Goal: Information Seeking & Learning: Check status

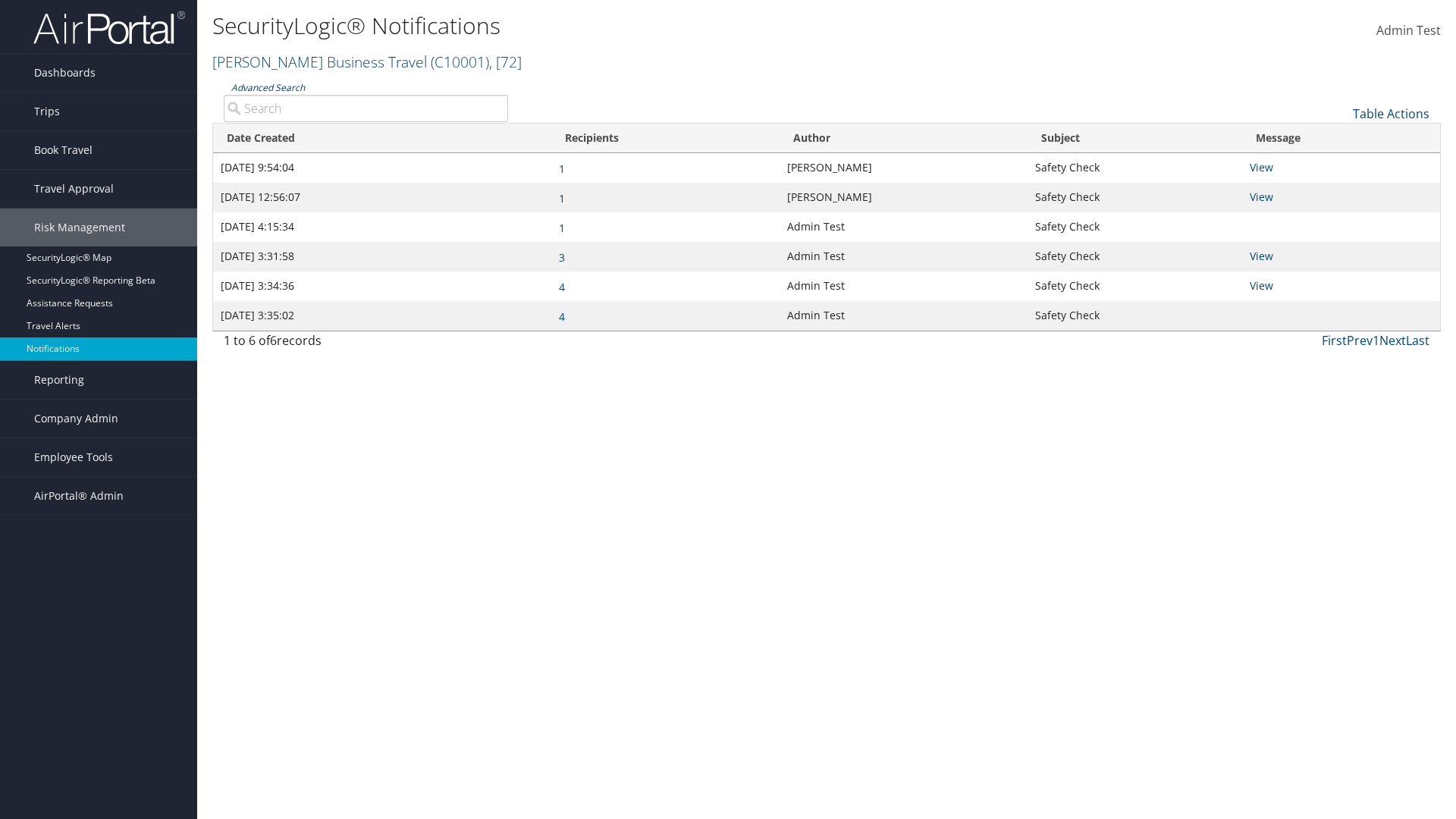
click at [267, 87] on link "Advanced Search" at bounding box center [267, 87] width 74 height 13
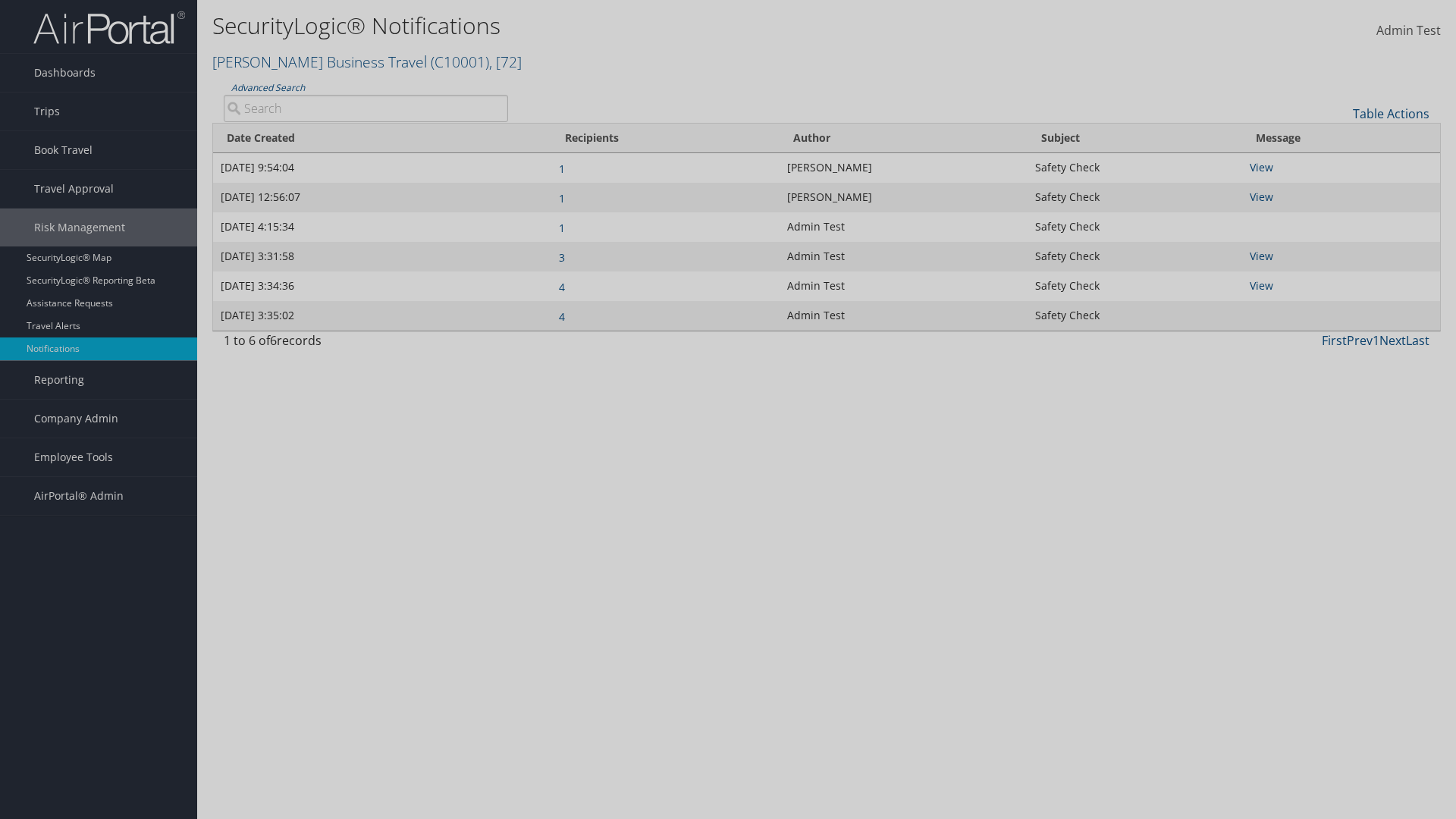
click at [0, 0] on div "×" at bounding box center [0, 0] width 0 height 0
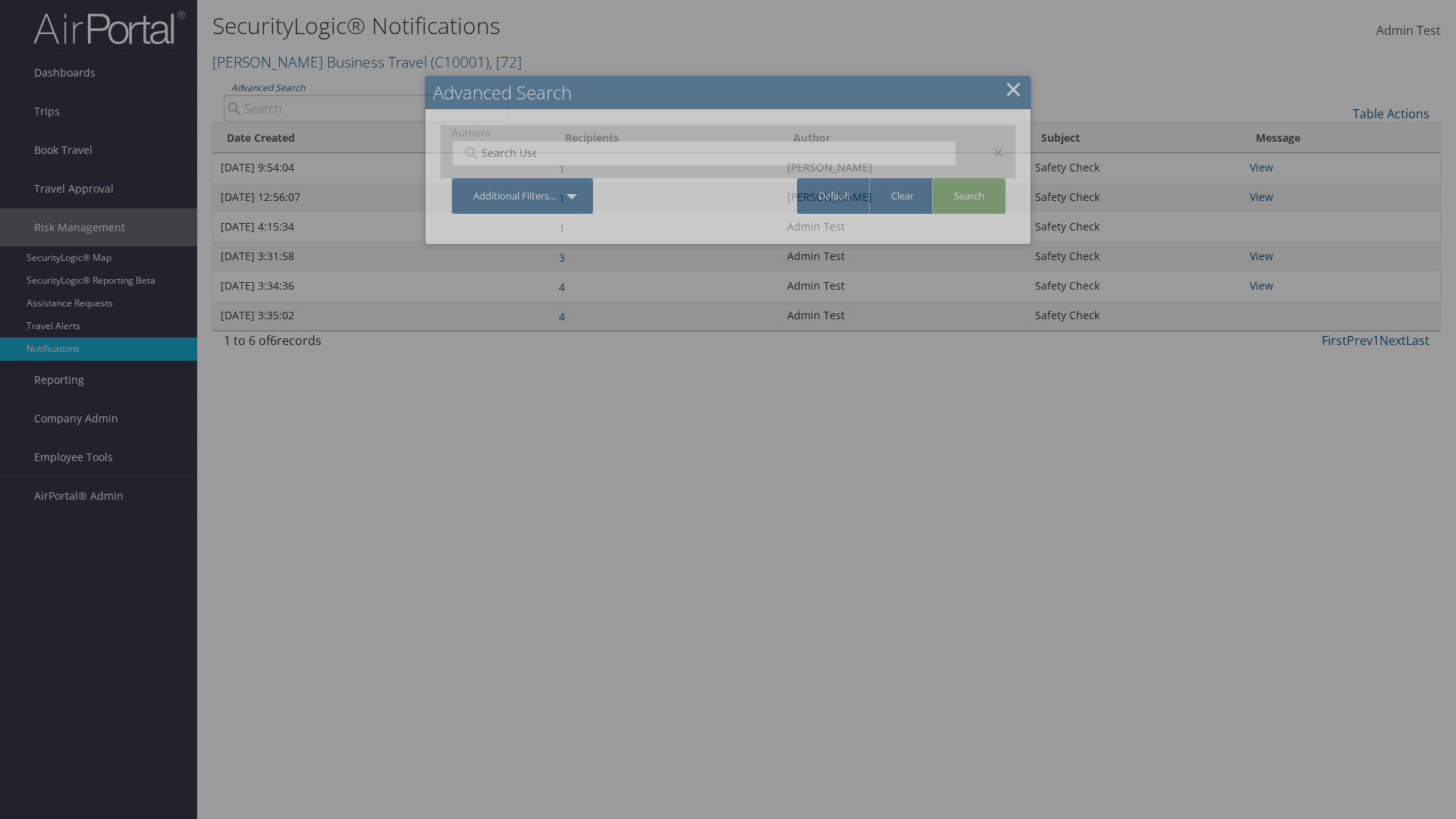
click at [991, 152] on div "×" at bounding box center [991, 153] width 48 height 18
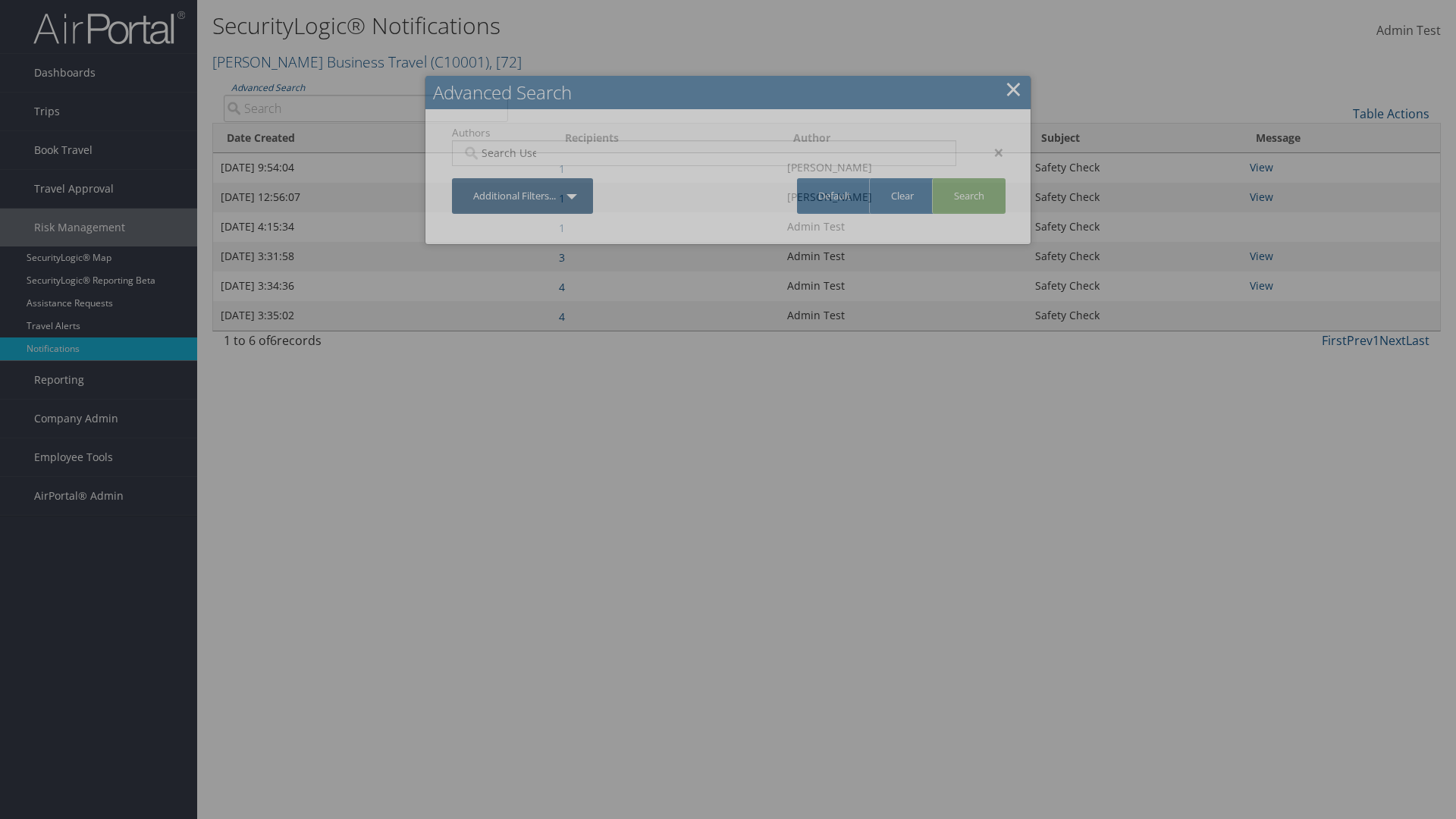
click at [523, 178] on link "Additional Filters..." at bounding box center [523, 195] width 141 height 36
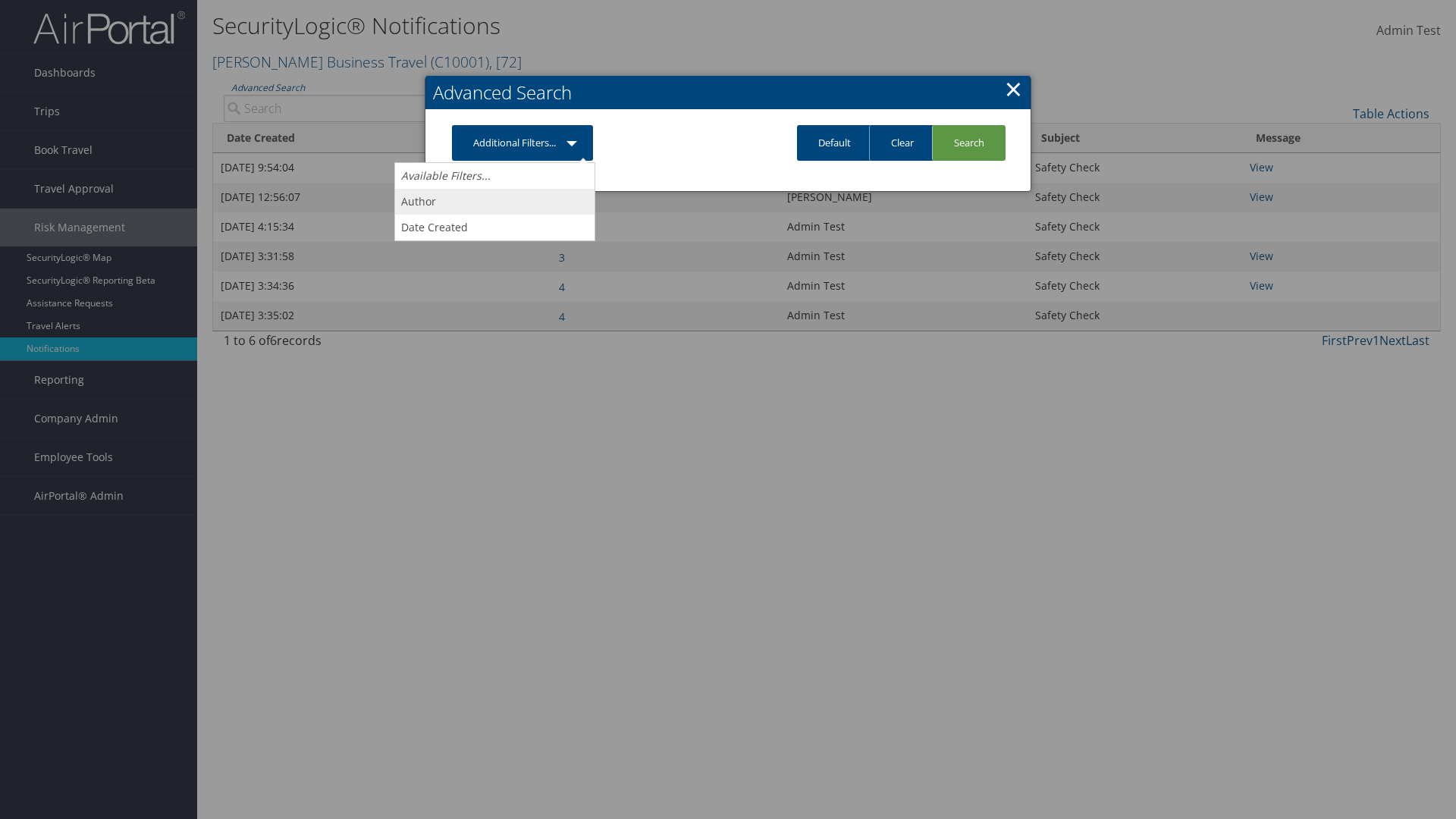
click at [495, 201] on link "Author" at bounding box center [495, 201] width 199 height 26
click at [523, 161] on link "Additional Filters..." at bounding box center [523, 143] width 141 height 36
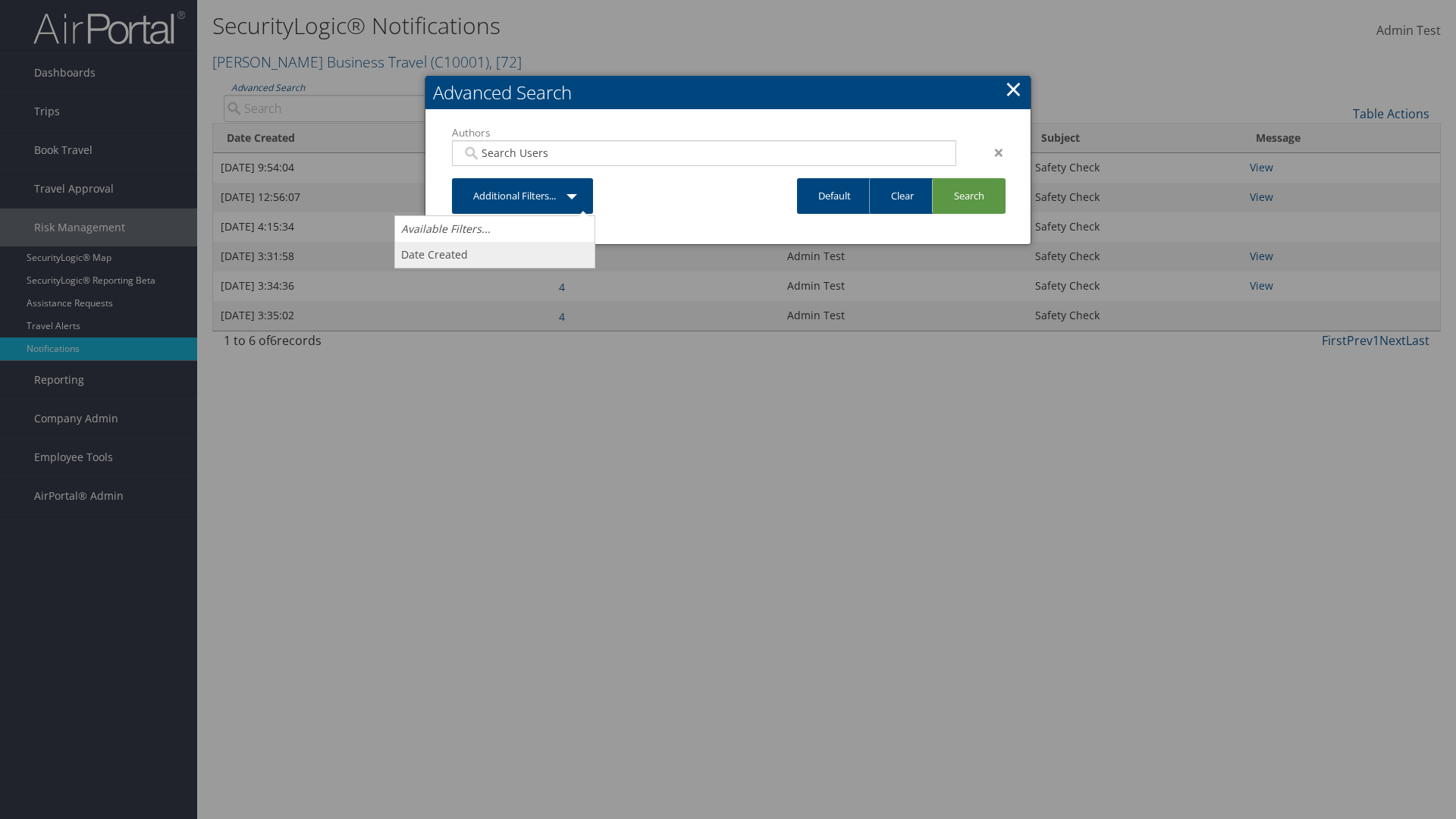
click at [495, 254] on link "Date Created" at bounding box center [495, 255] width 199 height 26
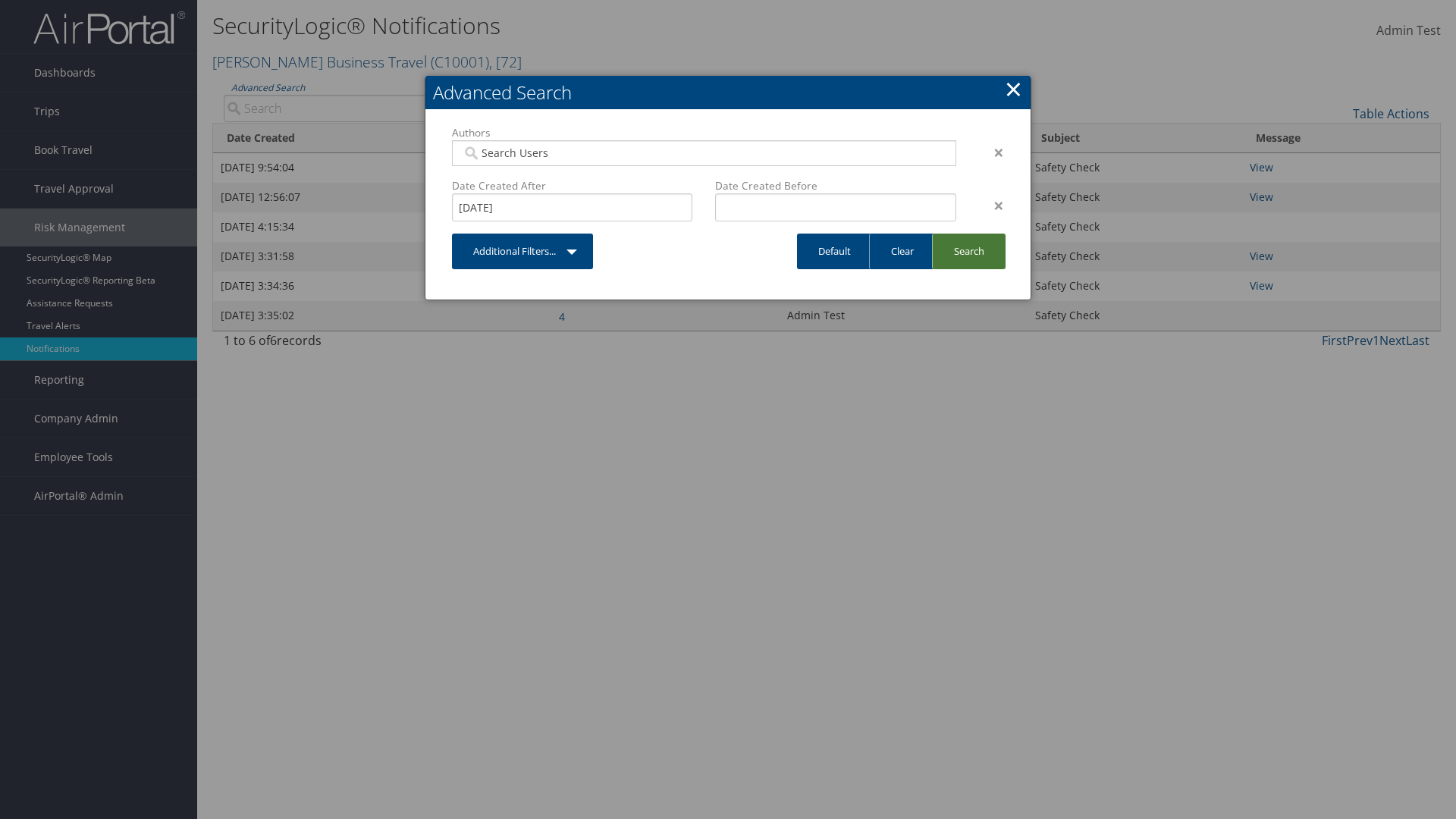
type input "[DATE]"
click at [967, 251] on link "Search" at bounding box center [968, 251] width 74 height 36
